Goal: Task Accomplishment & Management: Use online tool/utility

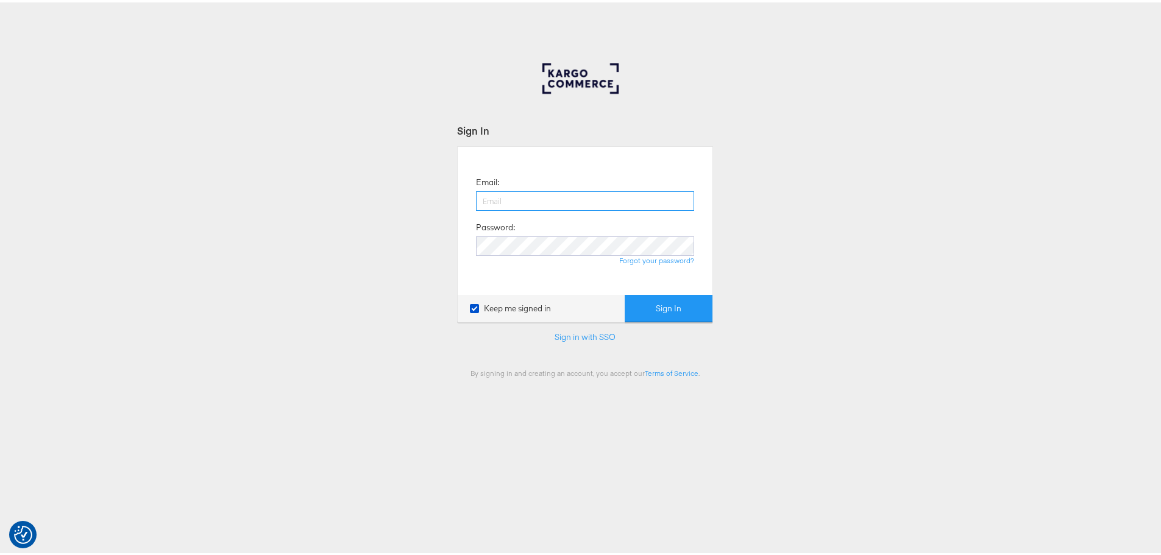
click at [511, 200] on input "email" at bounding box center [585, 198] width 218 height 19
type input "maddy.dickinson@jdplc.com"
click at [624, 292] on button "Sign In" at bounding box center [668, 305] width 88 height 27
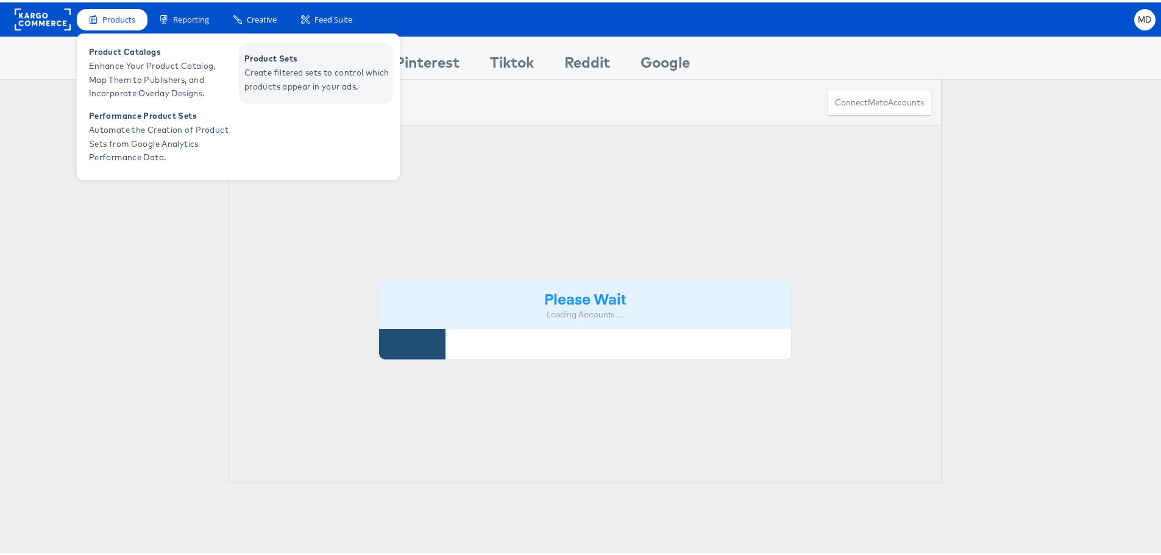
click at [292, 77] on span "Create filtered sets to control which products appear in your ads." at bounding box center [317, 77] width 146 height 28
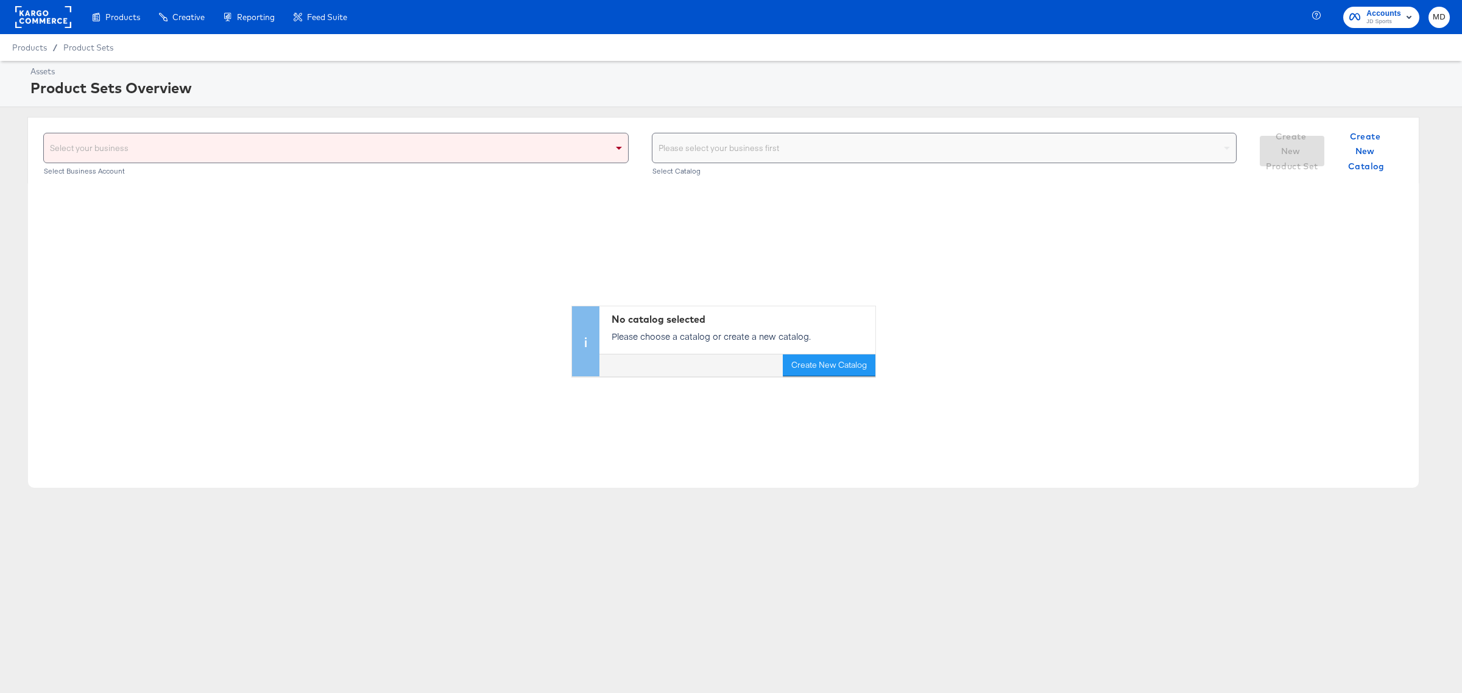
click at [263, 147] on div "Select your business" at bounding box center [336, 147] width 584 height 29
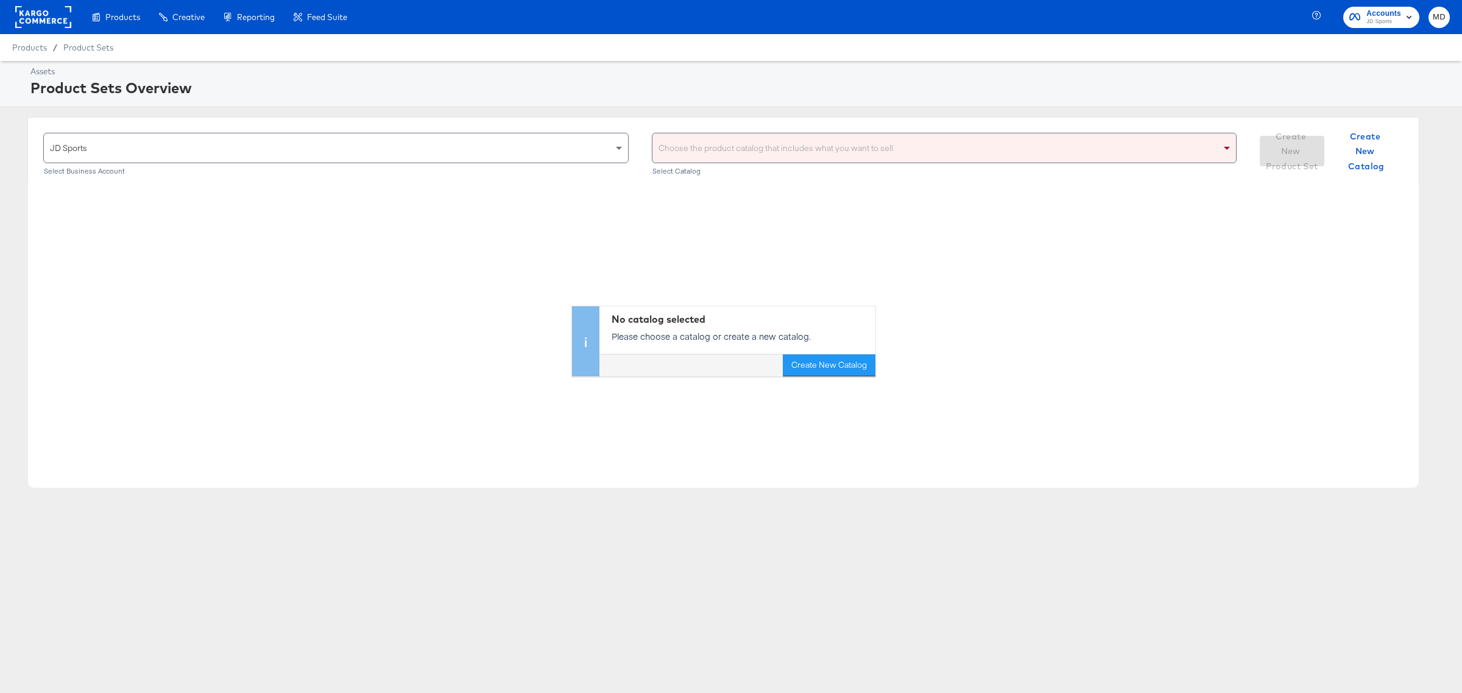
click at [746, 133] on div "Choose the product catalog that includes what you want to sell" at bounding box center [944, 148] width 585 height 30
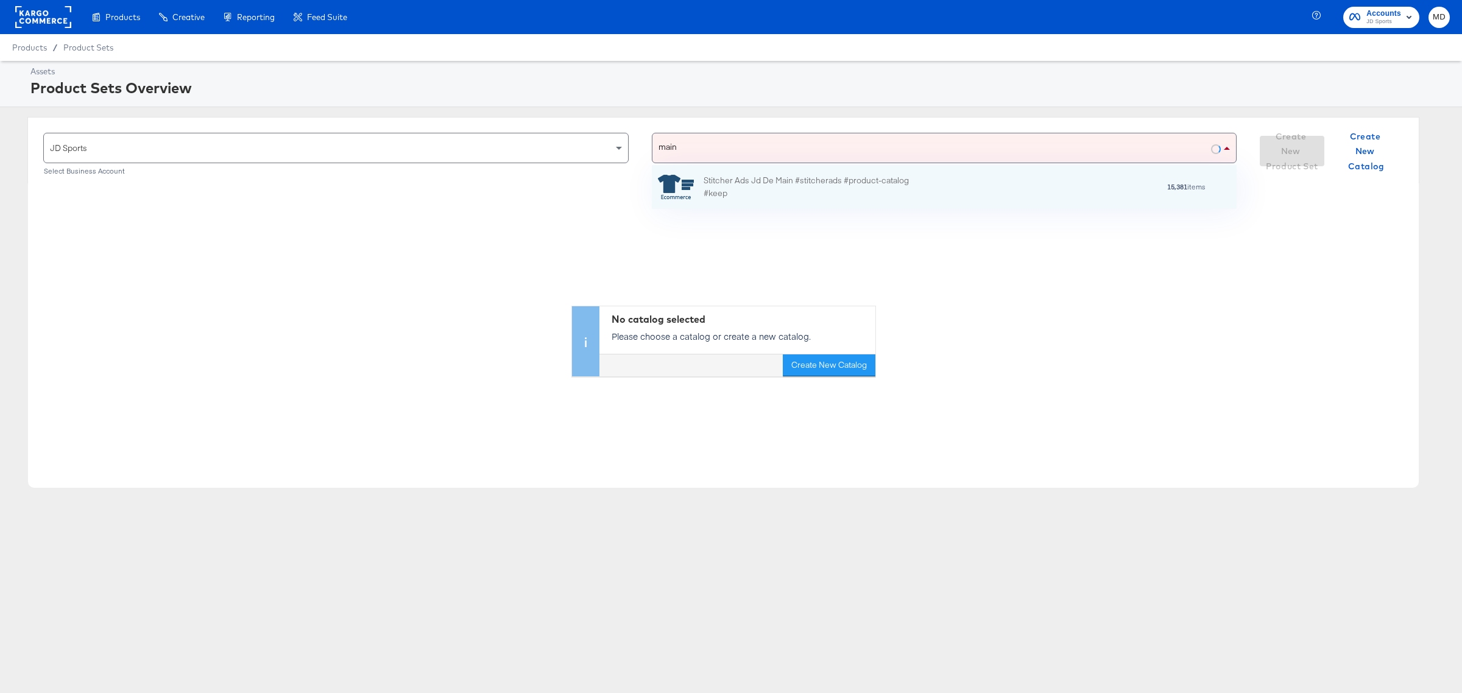
scroll to position [32, 573]
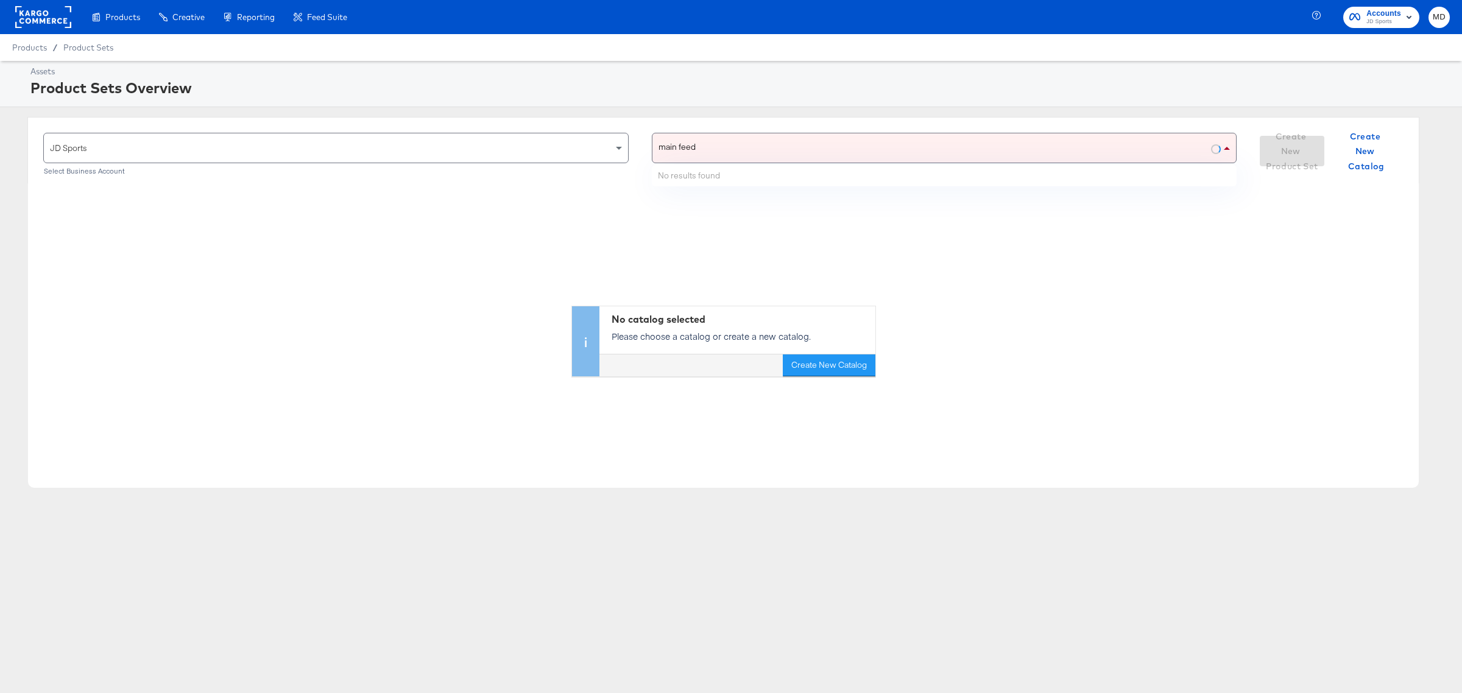
click at [736, 150] on div "main feed main feed" at bounding box center [931, 147] width 559 height 29
click at [729, 153] on div "main feed main feed" at bounding box center [931, 147] width 559 height 29
type input "main feed"
click at [729, 153] on div "main feed main feed" at bounding box center [931, 147] width 559 height 29
click at [696, 107] on div at bounding box center [731, 107] width 1462 height 1
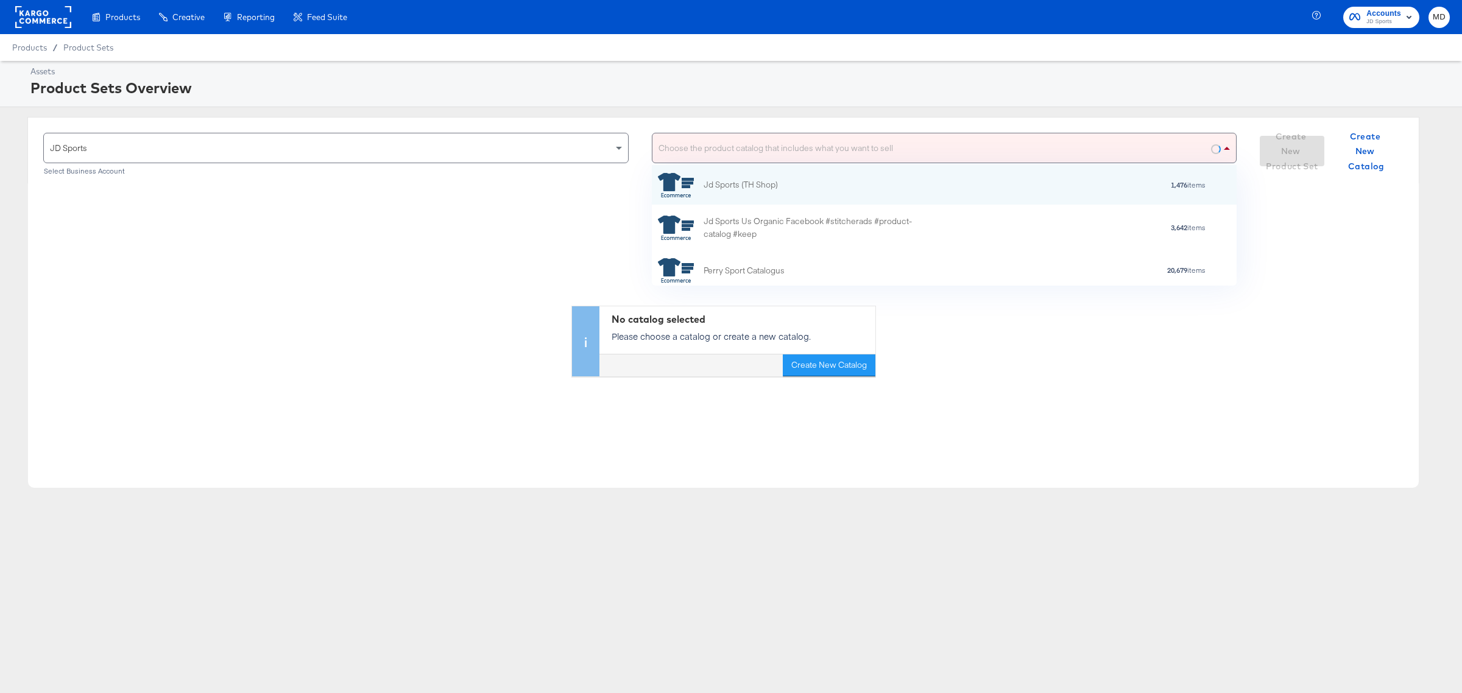
click at [708, 147] on div "Choose the product catalog that includes what you want to sell" at bounding box center [944, 147] width 584 height 29
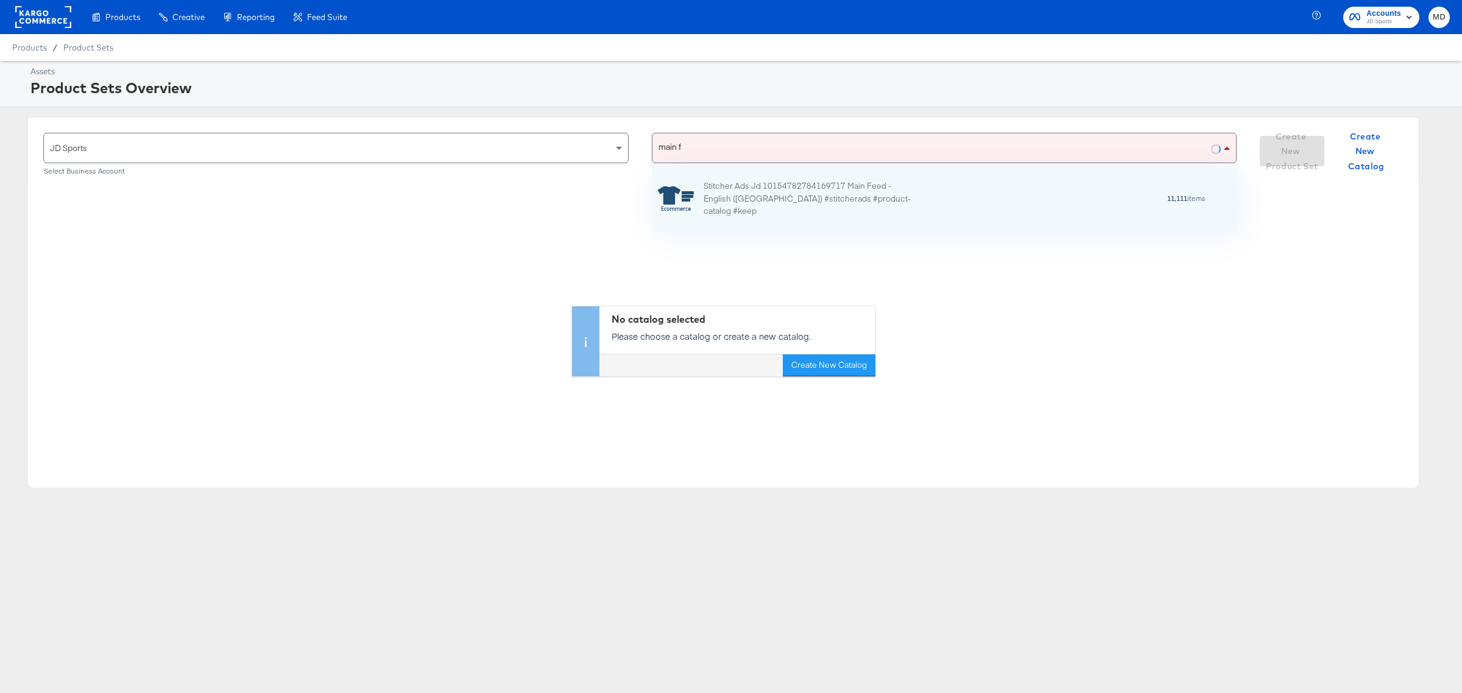
scroll to position [55, 573]
type input "main feed"
click at [780, 198] on div "Stitcher Ads Jd 10154782784169717 Main Feed - English ([GEOGRAPHIC_DATA]) #stit…" at bounding box center [810, 199] width 213 height 38
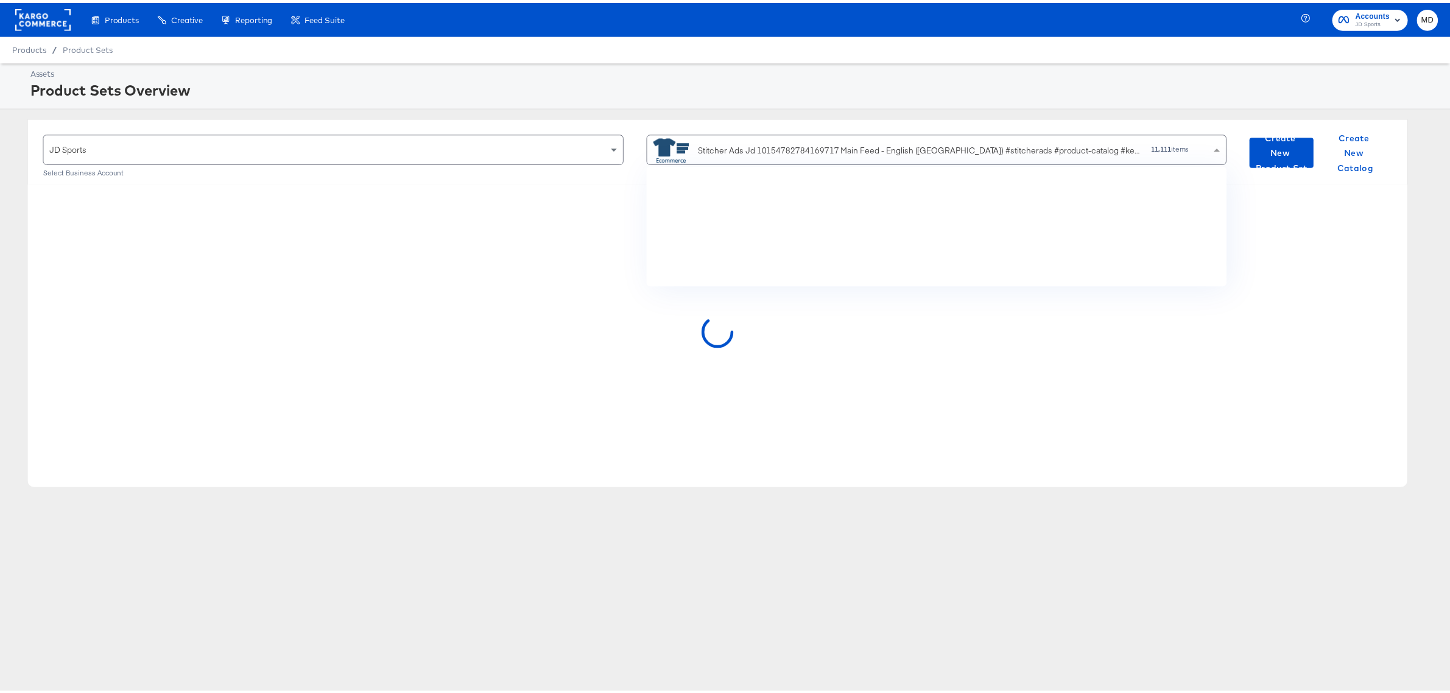
scroll to position [110, 573]
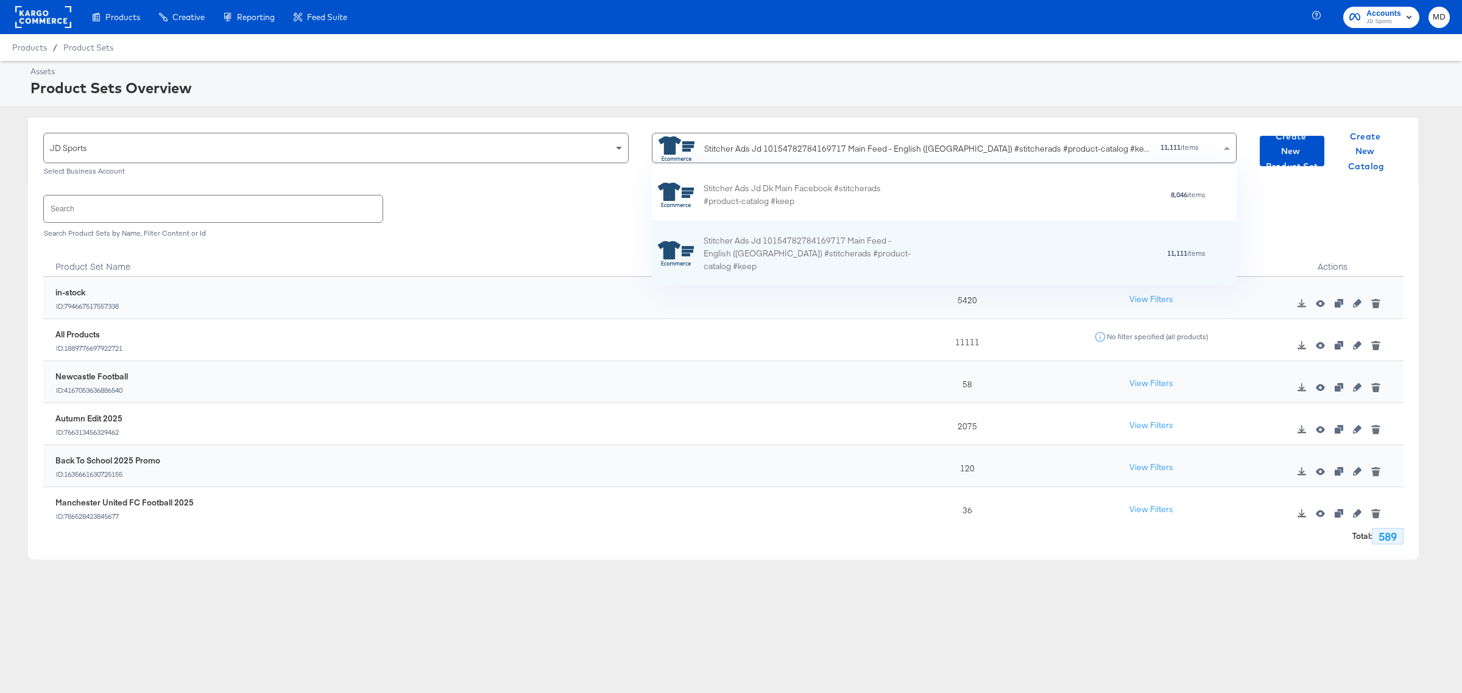
click at [199, 220] on input "text" at bounding box center [213, 209] width 339 height 26
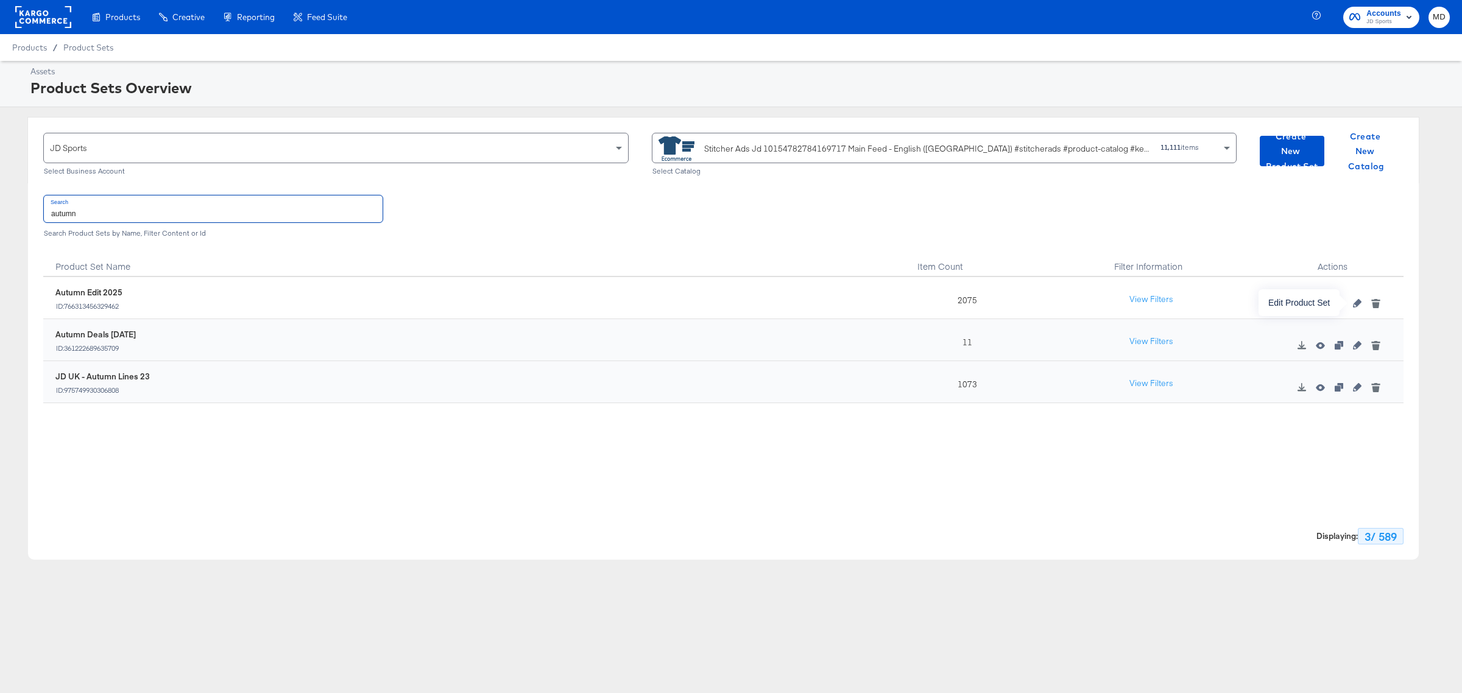
type input "autumn"
click at [1360, 305] on icon "button" at bounding box center [1357, 303] width 9 height 9
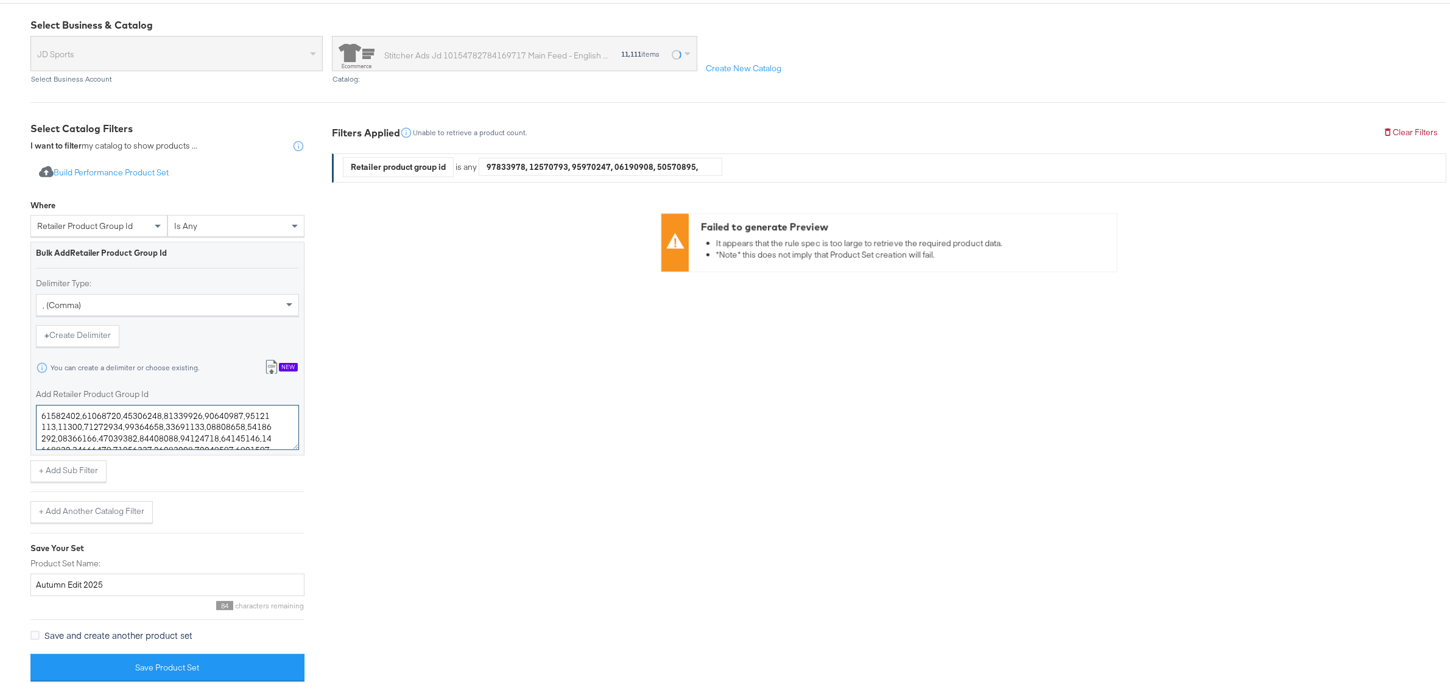
drag, startPoint x: 91, startPoint y: 428, endPoint x: -24, endPoint y: 324, distance: 155.3
click at [0, 324] on html "Products Creative Reporting Feed Suite Accounts JD Sports MD Products / Product…" at bounding box center [731, 222] width 1462 height 693
paste textarea "19670344,19652006,19643450,16185896,19667805,19702208,16025527,19653192,1971188…"
type textarea "19670344,19652006,19643450,16185896,19667805,19702208,16025527,19653192,1971188…"
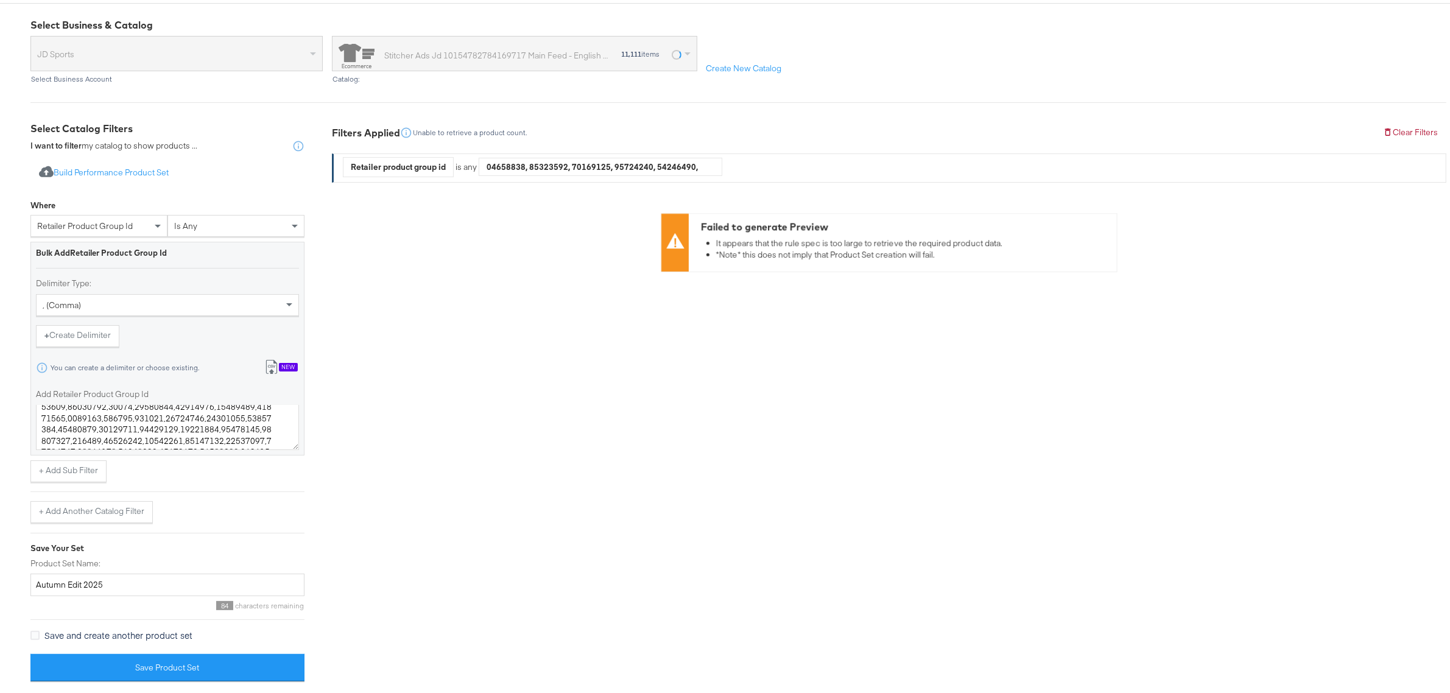
click at [7, 332] on div "Select Business & Catalog JD Sports Select Business Account Stitcher Ads Jd 101…" at bounding box center [731, 347] width 1462 height 693
click at [196, 665] on button "Save Product Set" at bounding box center [167, 664] width 274 height 27
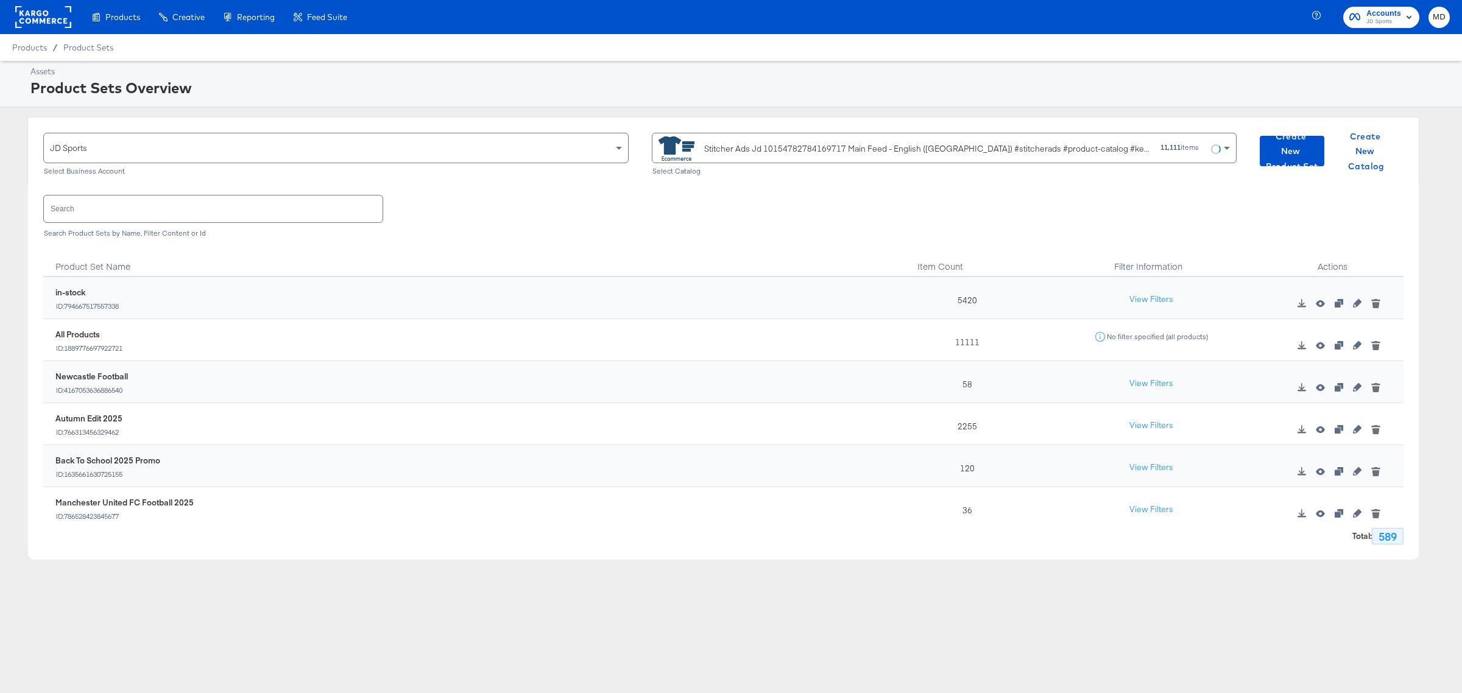
click at [65, 217] on input "text" at bounding box center [213, 209] width 339 height 26
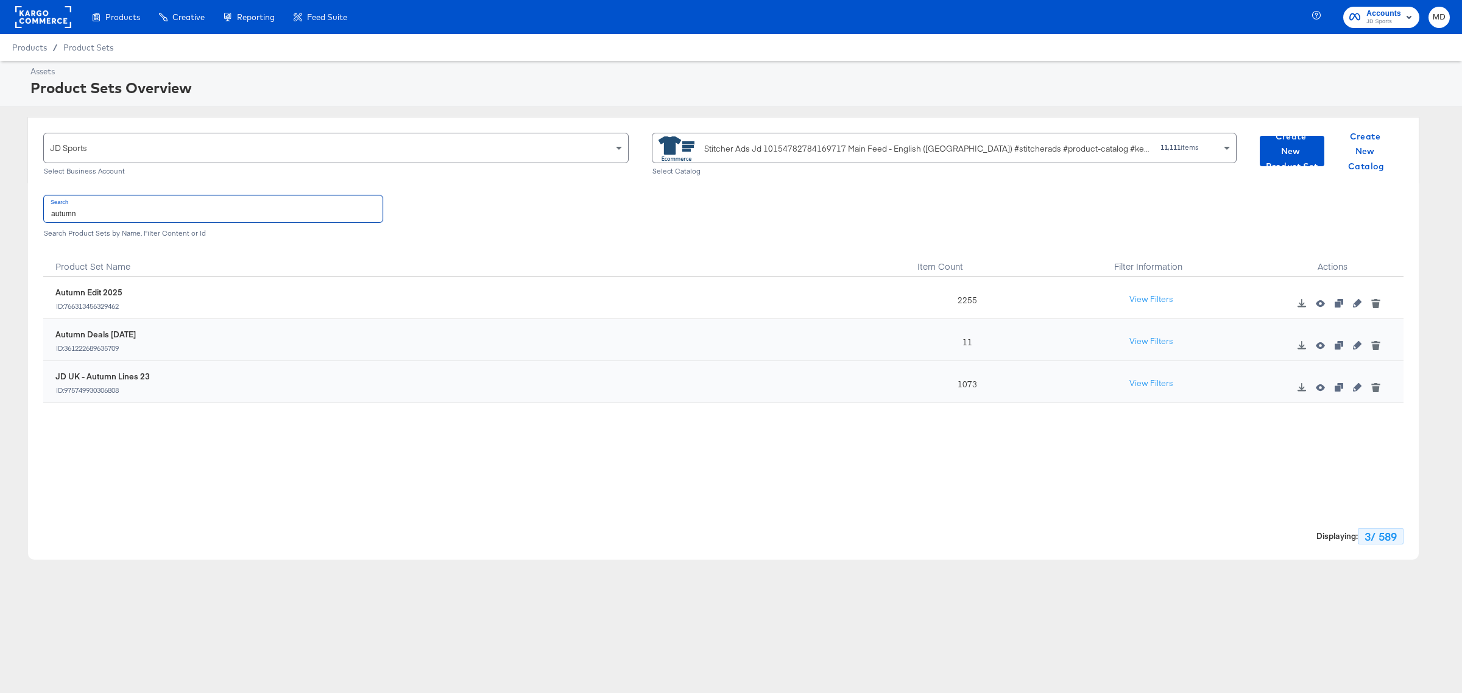
type input "autumn"
